Goal: Transaction & Acquisition: Obtain resource

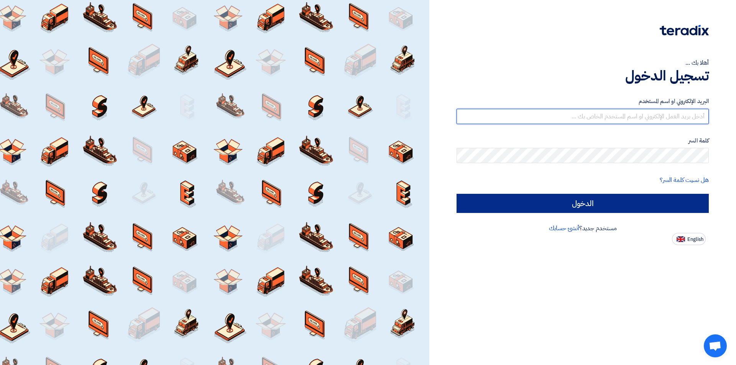
type input "[EMAIL_ADDRESS][DOMAIN_NAME]"
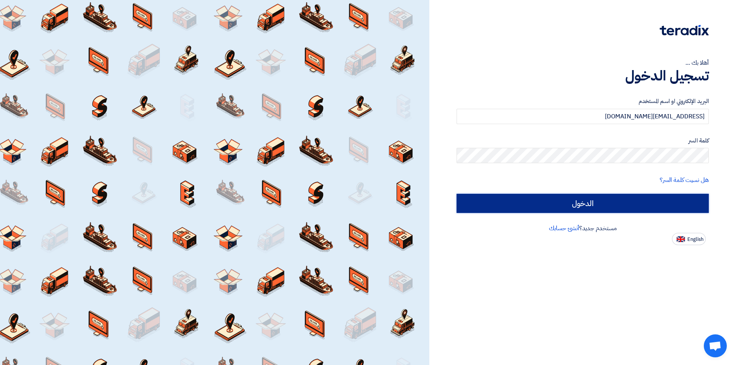
click at [625, 205] on input "الدخول" at bounding box center [583, 203] width 252 height 19
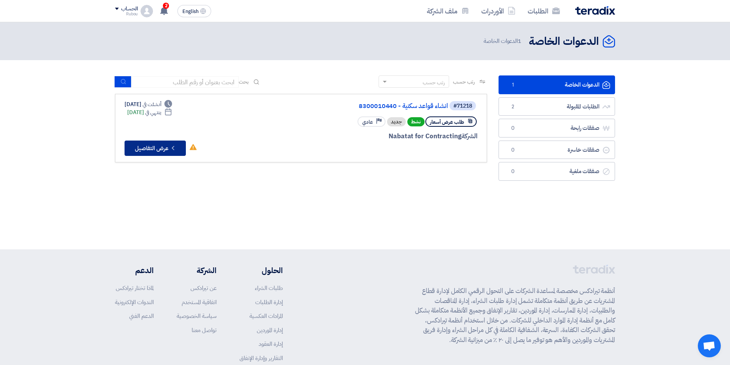
click at [152, 150] on button "Check details عرض التفاصيل" at bounding box center [155, 148] width 61 height 15
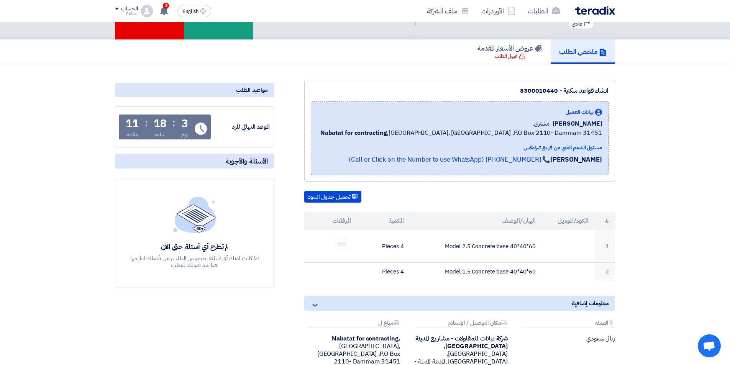
scroll to position [77, 0]
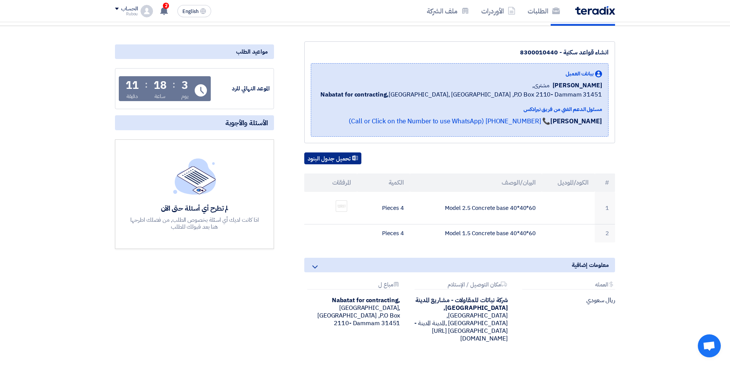
click at [341, 160] on button "تحميل جدول البنود" at bounding box center [332, 159] width 57 height 12
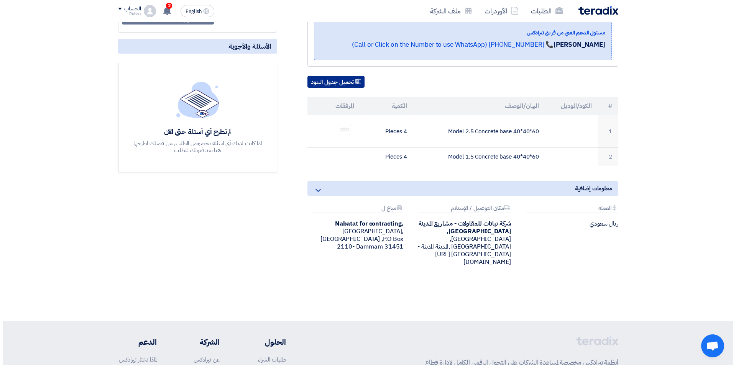
scroll to position [115, 0]
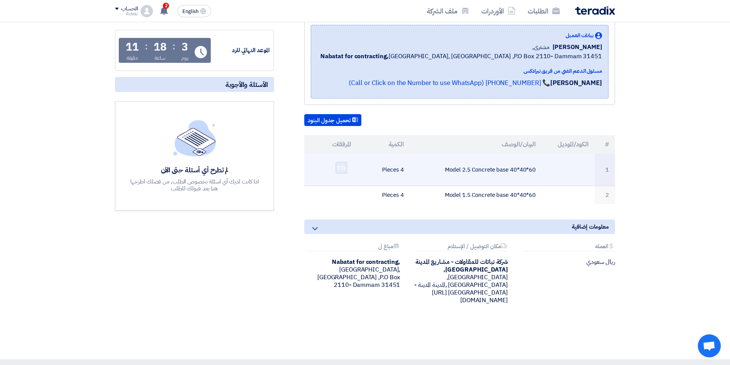
click at [342, 169] on img at bounding box center [341, 168] width 11 height 6
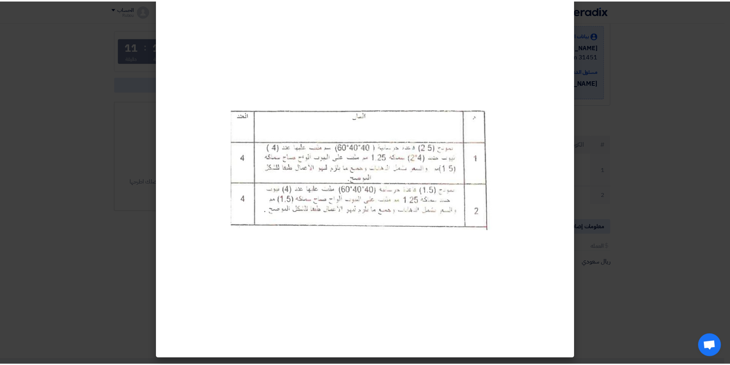
scroll to position [0, 0]
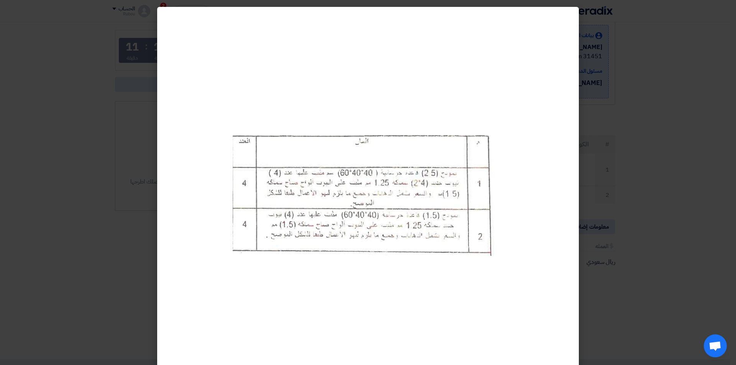
click at [660, 240] on modal-container at bounding box center [368, 182] width 736 height 365
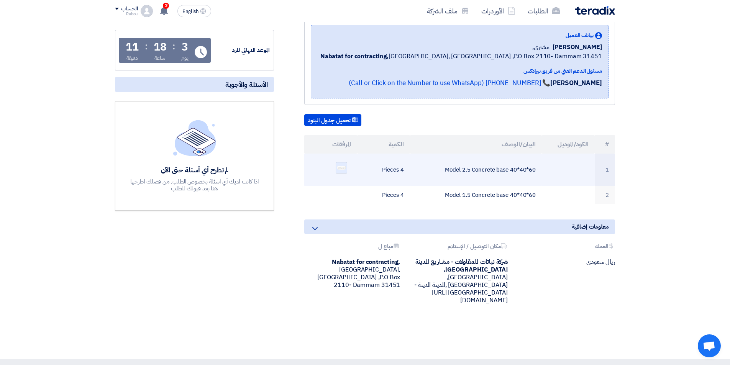
click at [343, 172] on div at bounding box center [342, 168] width 12 height 12
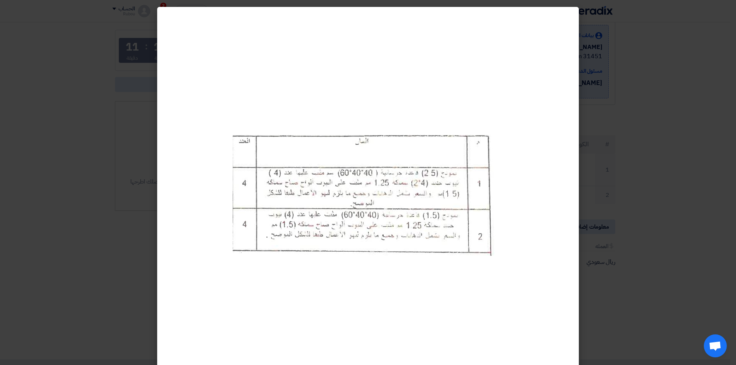
click at [698, 124] on modal-container at bounding box center [368, 182] width 736 height 365
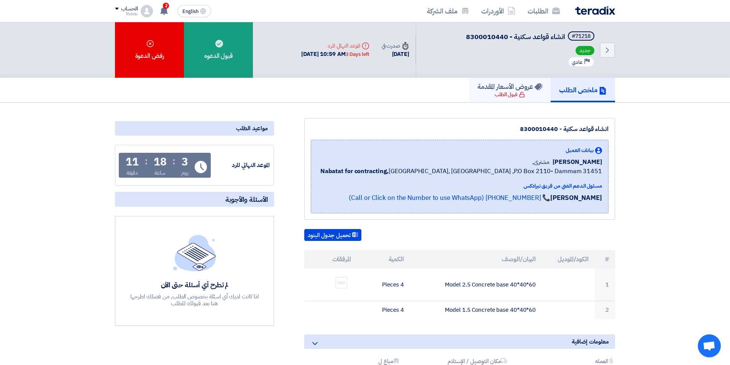
click at [488, 99] on link "عروض الأسعار المقدمة قبول الطلب" at bounding box center [510, 90] width 82 height 25
click at [164, 11] on use at bounding box center [164, 11] width 8 height 8
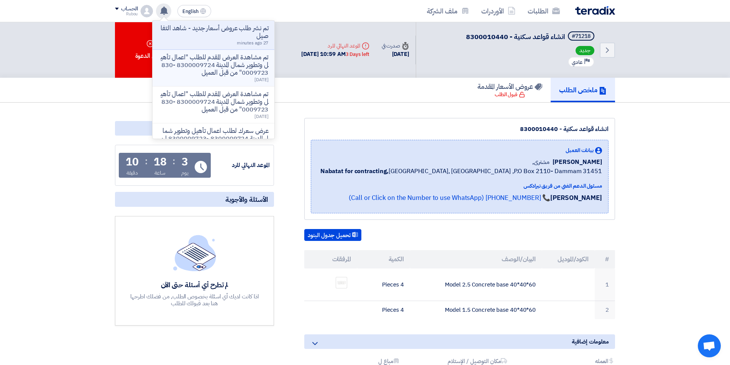
click at [251, 61] on p "تم مشاهدة العرض المقدم للطلب "اعمال تأهيل وتطوير شمال المدينة 8300009724 -83000…" at bounding box center [214, 65] width 110 height 23
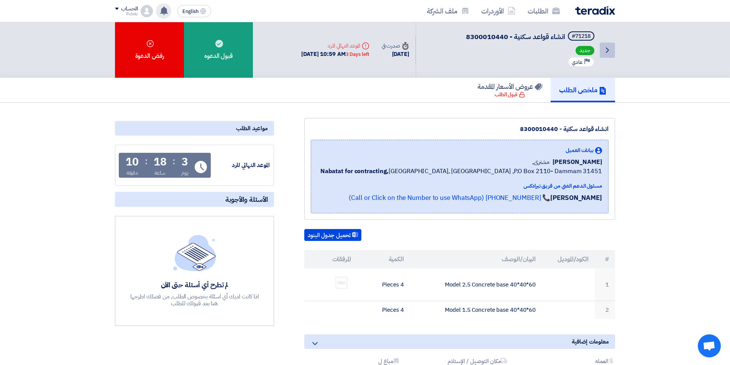
click at [610, 48] on icon "Back" at bounding box center [607, 50] width 9 height 9
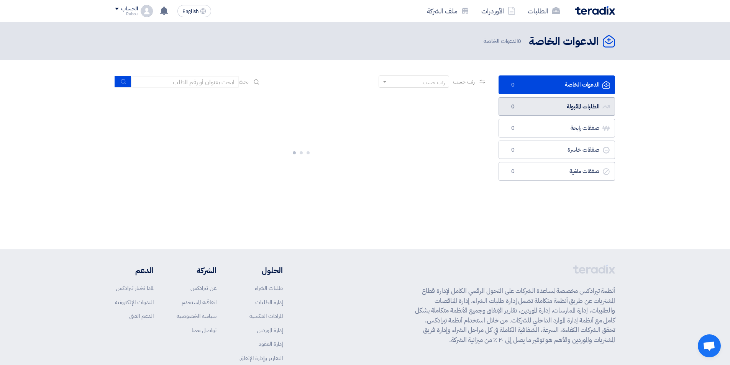
click at [588, 110] on link "الطلبات المقبولة الطلبات المقبولة 0" at bounding box center [557, 106] width 117 height 19
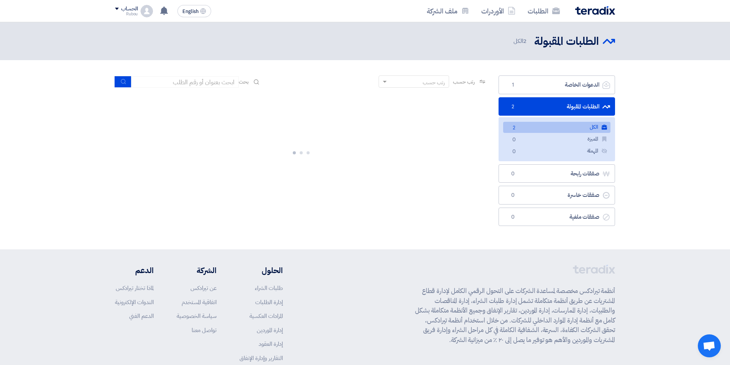
click at [561, 127] on link "الكل الكل 2" at bounding box center [556, 127] width 107 height 11
